Goal: Communication & Community: Answer question/provide support

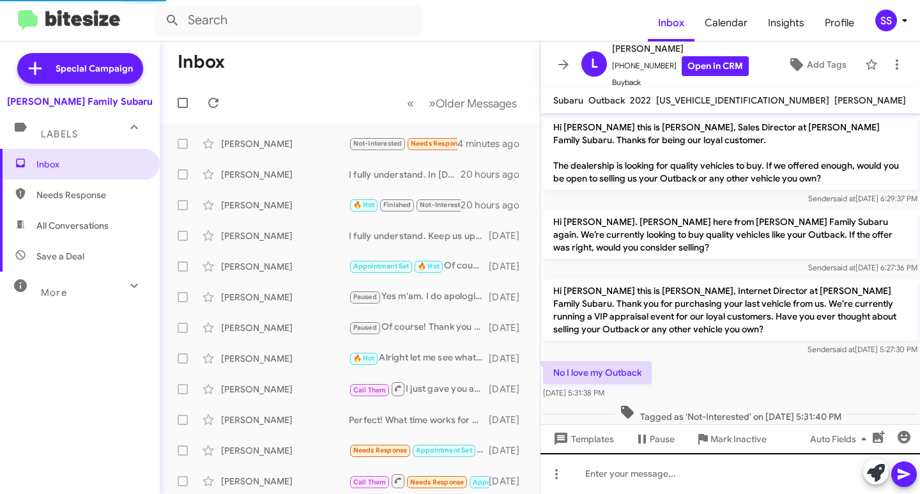
scroll to position [110, 0]
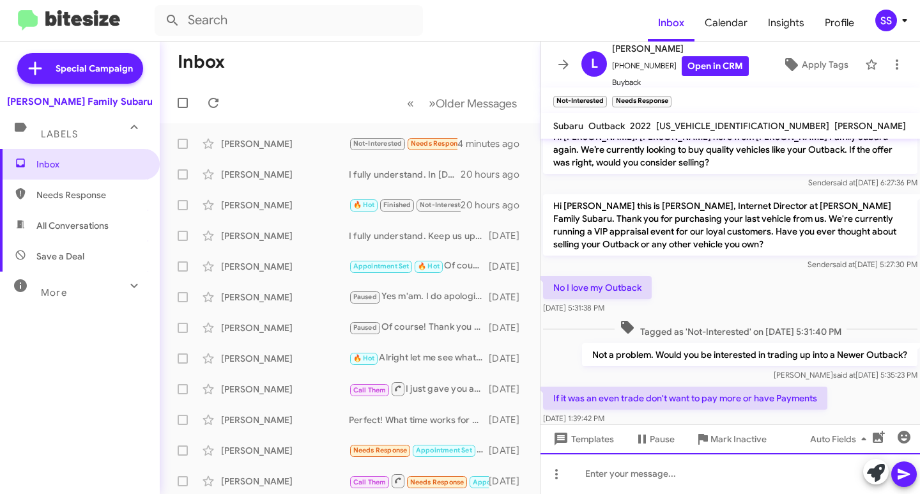
click at [625, 480] on div at bounding box center [729, 473] width 379 height 41
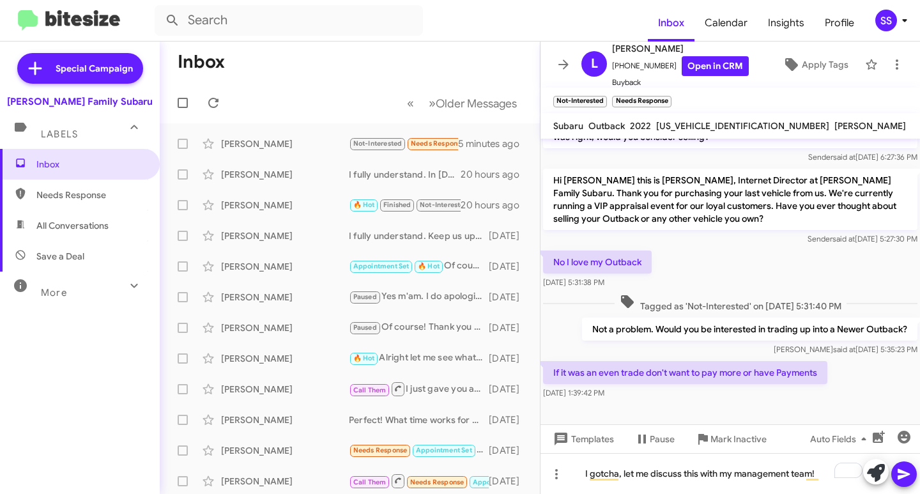
click at [896, 473] on icon at bounding box center [903, 473] width 15 height 15
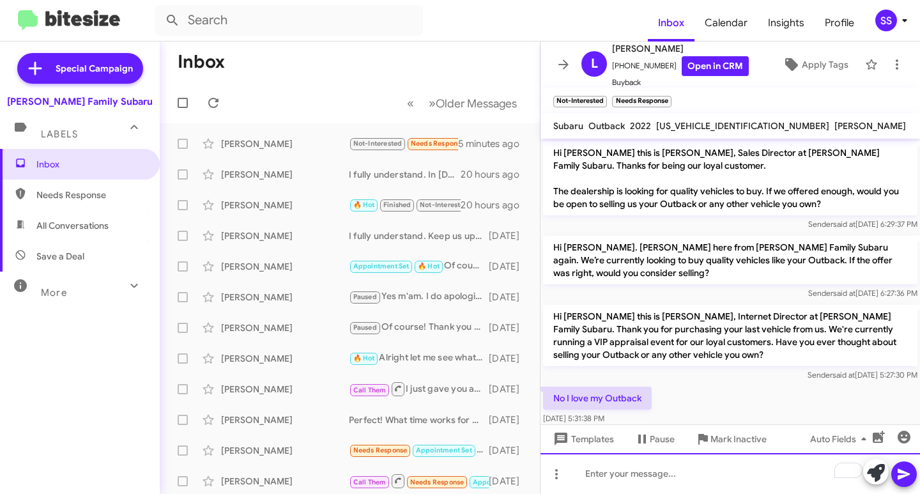
scroll to position [183, 0]
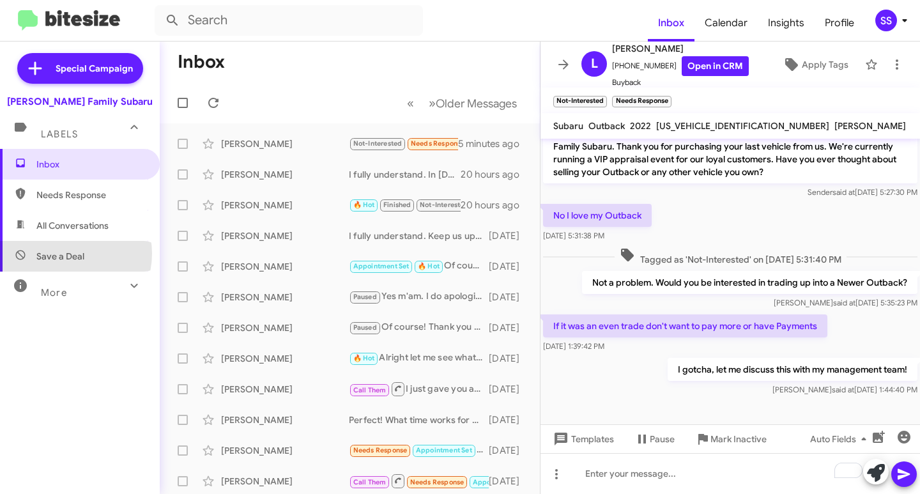
click at [66, 254] on span "Save a Deal" at bounding box center [60, 256] width 48 height 13
type input "in:not-interested"
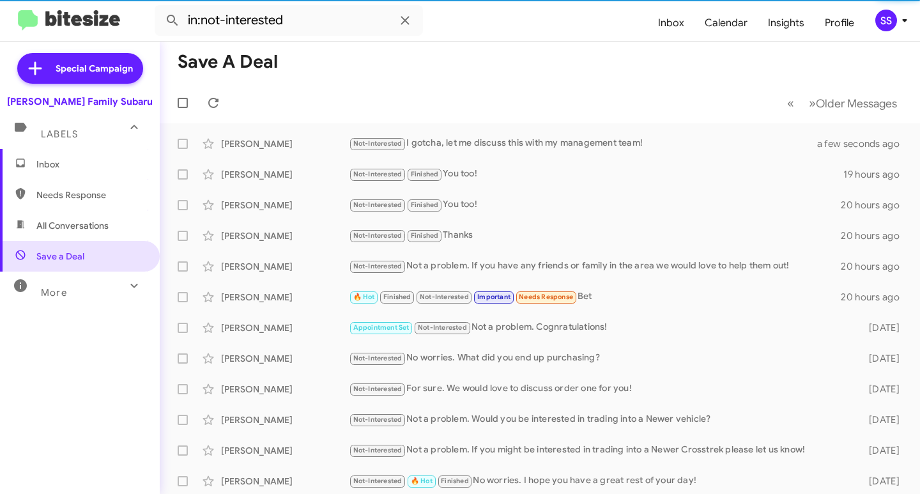
click at [98, 157] on span "Inbox" at bounding box center [80, 164] width 160 height 31
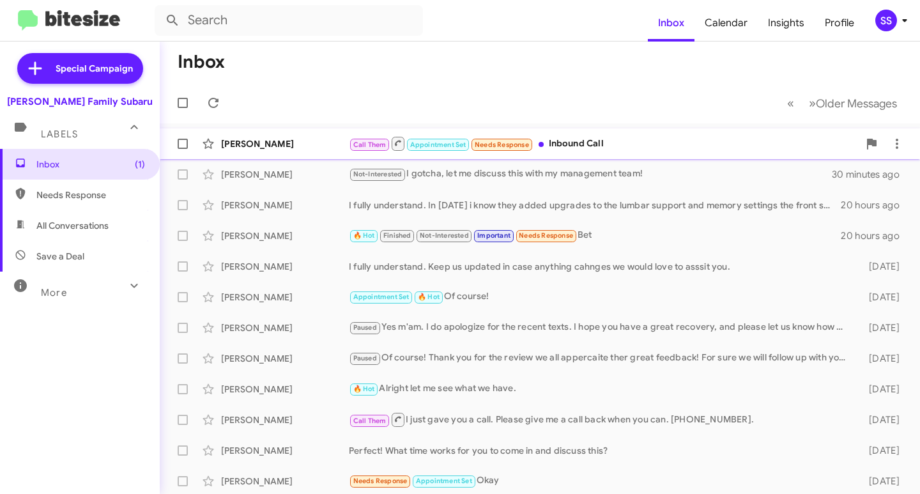
click at [347, 142] on div "[PERSON_NAME]" at bounding box center [285, 143] width 128 height 13
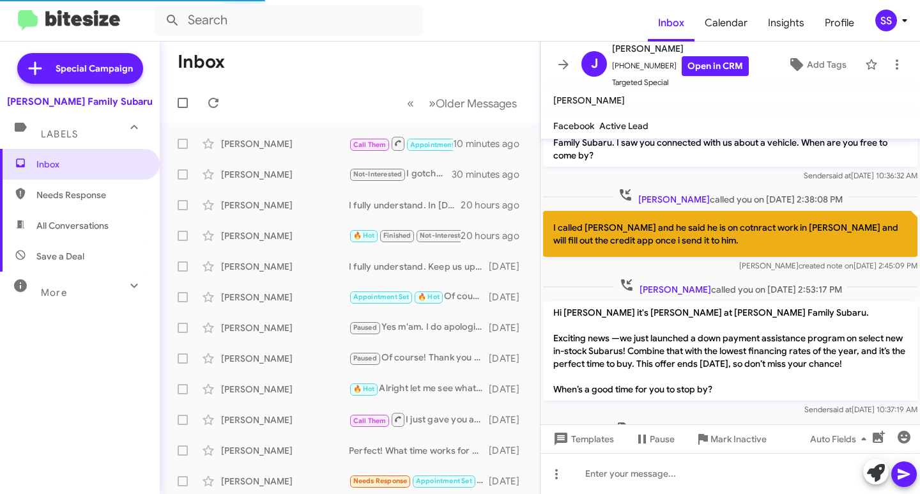
scroll to position [74, 0]
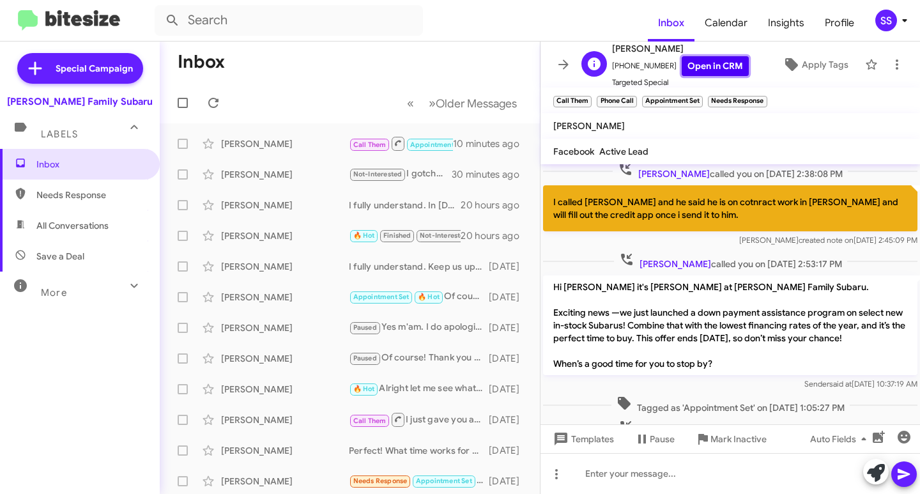
click at [729, 66] on link "Open in CRM" at bounding box center [714, 66] width 67 height 20
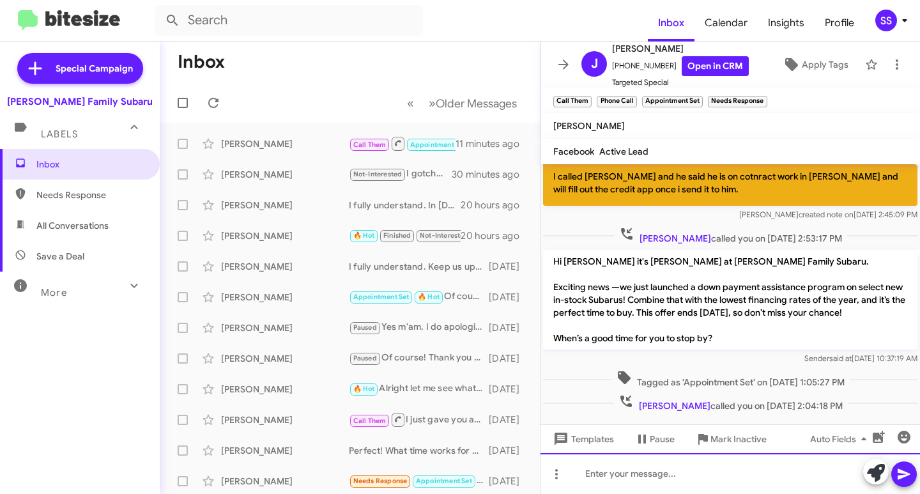
click at [633, 476] on div at bounding box center [729, 473] width 379 height 41
click at [654, 471] on div "To enrich screen reader interactions, please activate Accessibility in Grammarl…" at bounding box center [729, 473] width 379 height 41
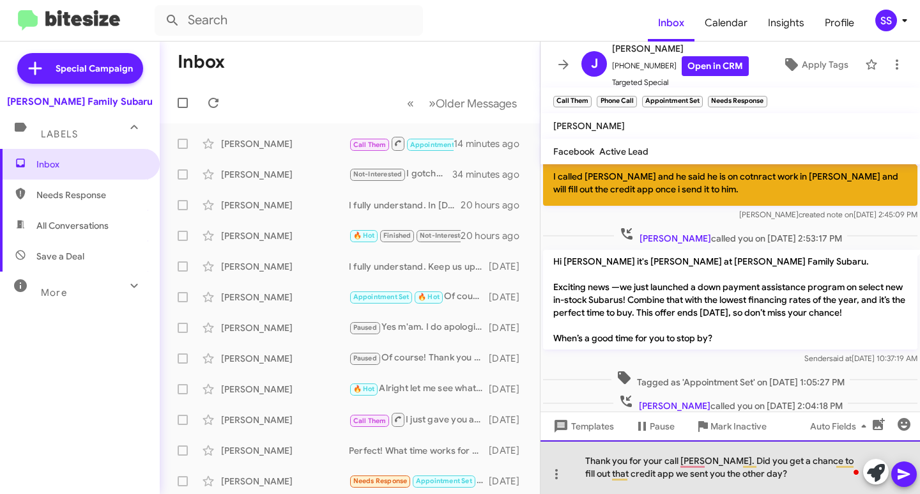
click at [758, 485] on div "Thank you for your call [PERSON_NAME]. Did you get a chance to fill out that cr…" at bounding box center [729, 467] width 379 height 54
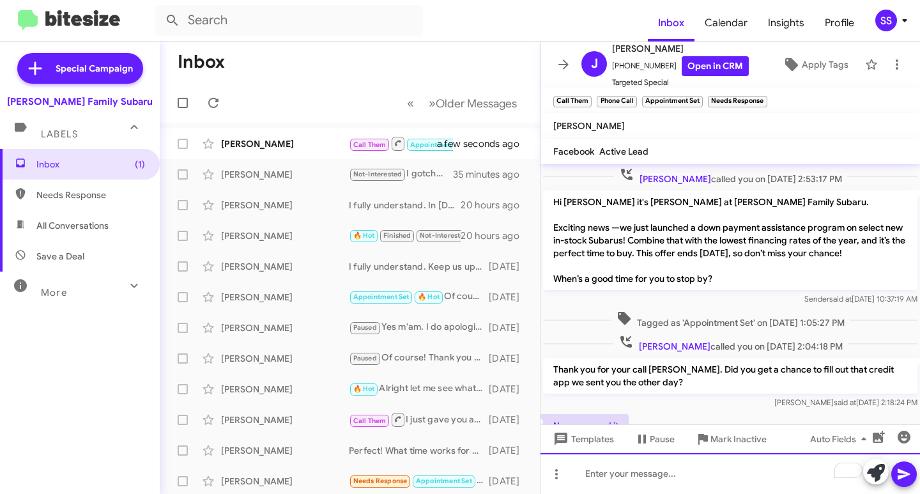
scroll to position [0, 0]
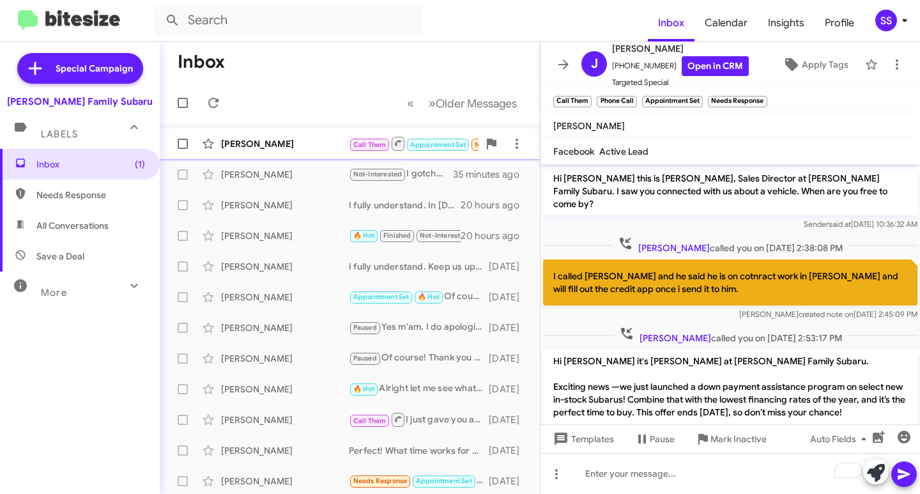
click at [271, 149] on div "[PERSON_NAME]" at bounding box center [285, 143] width 128 height 13
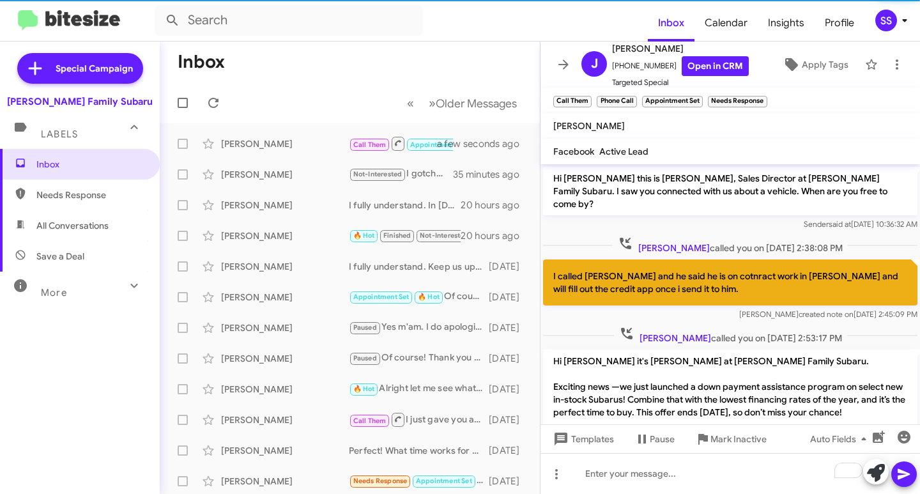
scroll to position [299, 0]
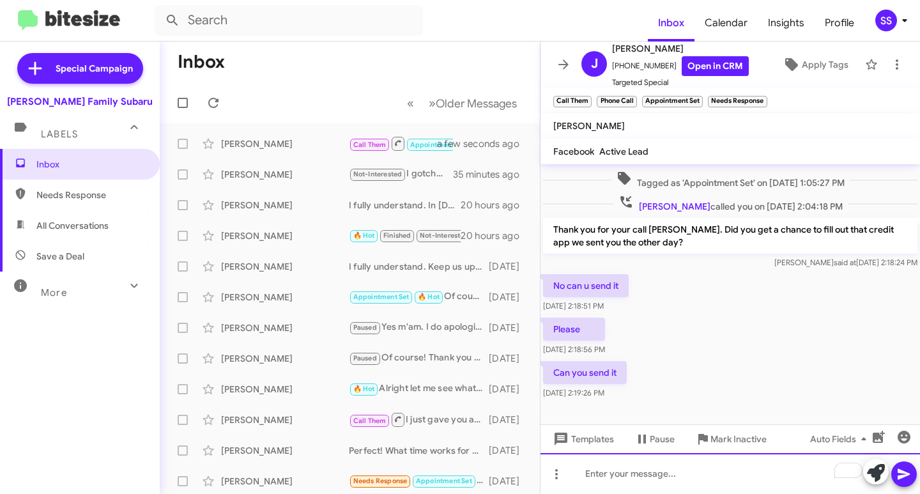
click at [619, 469] on div "To enrich screen reader interactions, please activate Accessibility in Grammarl…" at bounding box center [729, 473] width 379 height 41
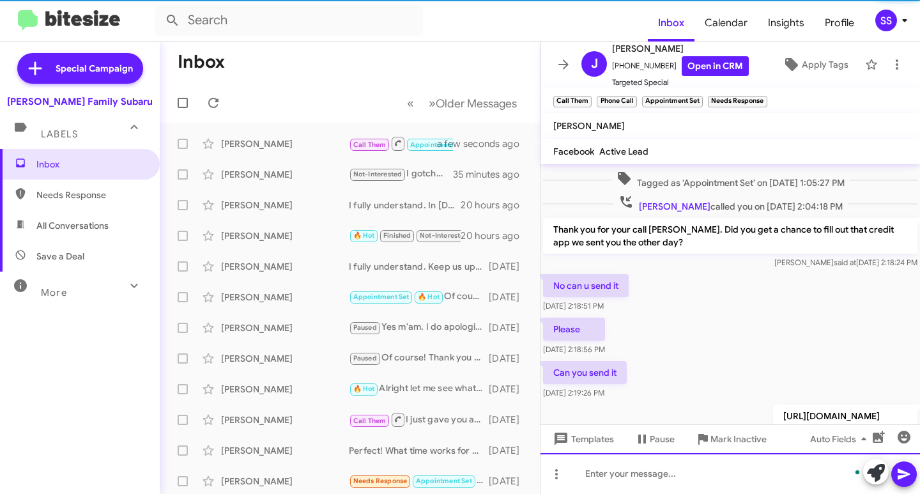
scroll to position [345, 0]
